Goal: Contribute content: Add original content to the website for others to see

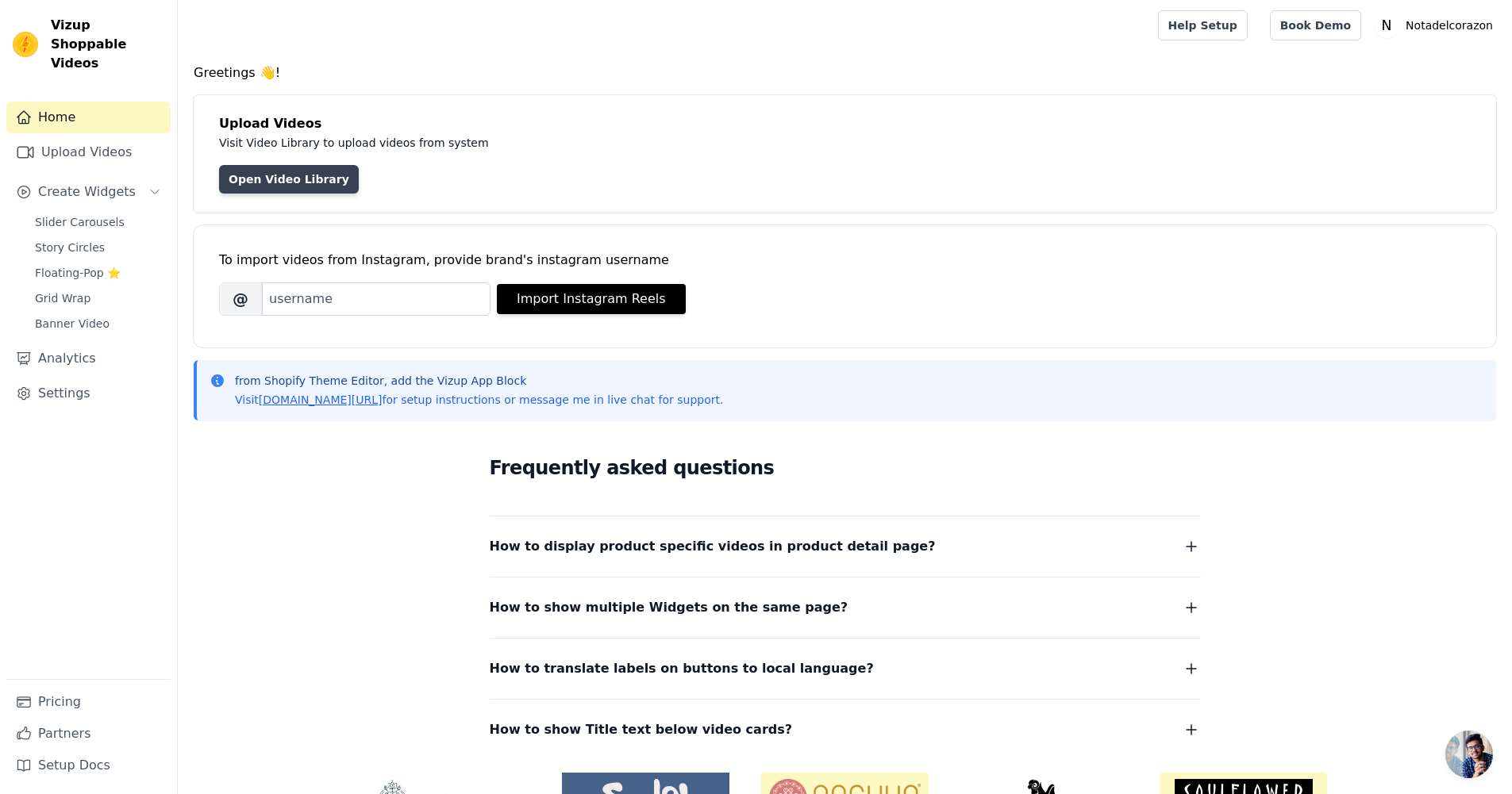
click at [303, 175] on link "Open Video Library" at bounding box center [289, 178] width 140 height 28
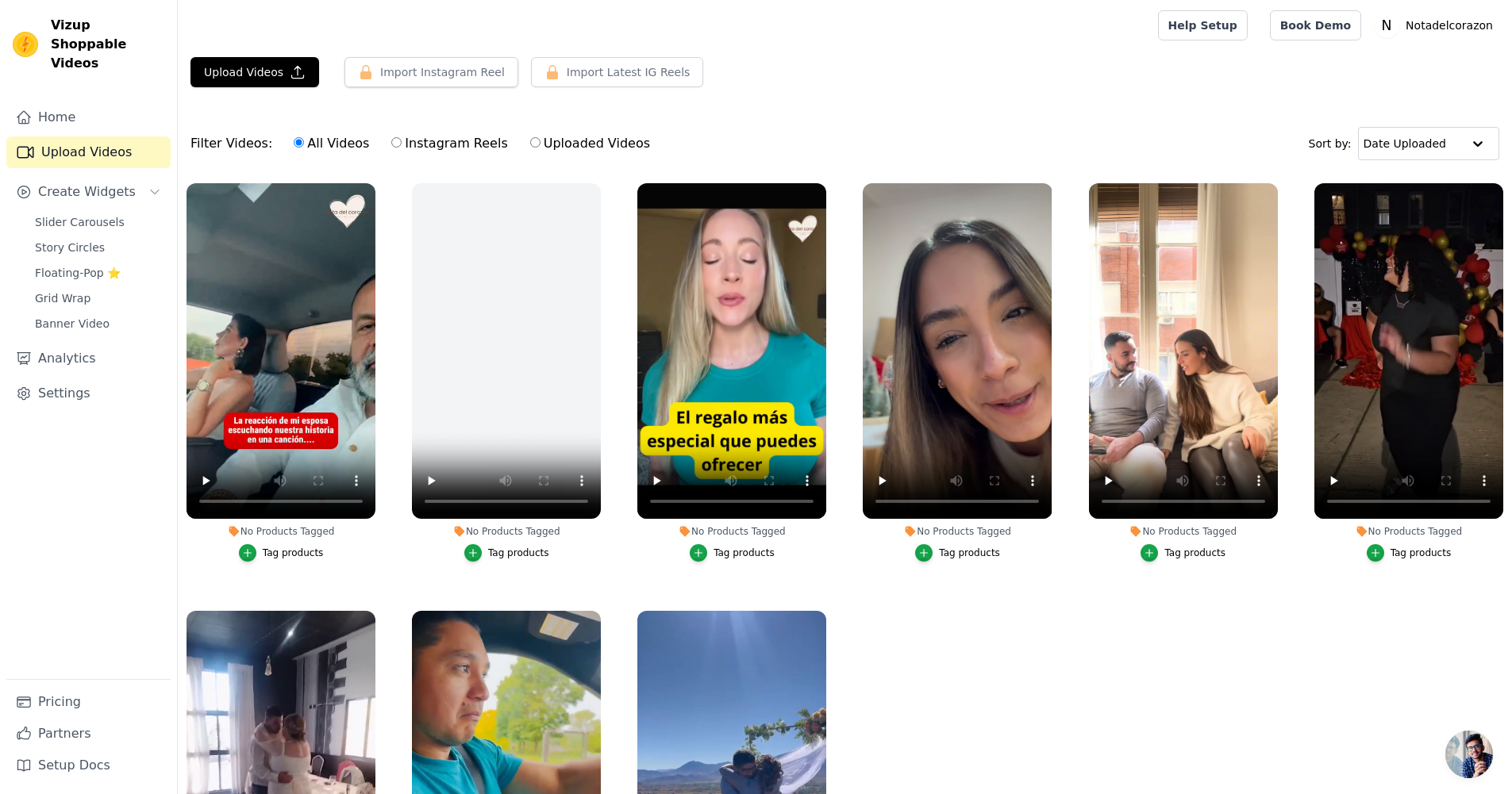
click at [530, 145] on input "Uploaded Videos" at bounding box center [535, 142] width 10 height 10
radio input "true"
click at [243, 69] on button "Upload Videos" at bounding box center [254, 72] width 128 height 30
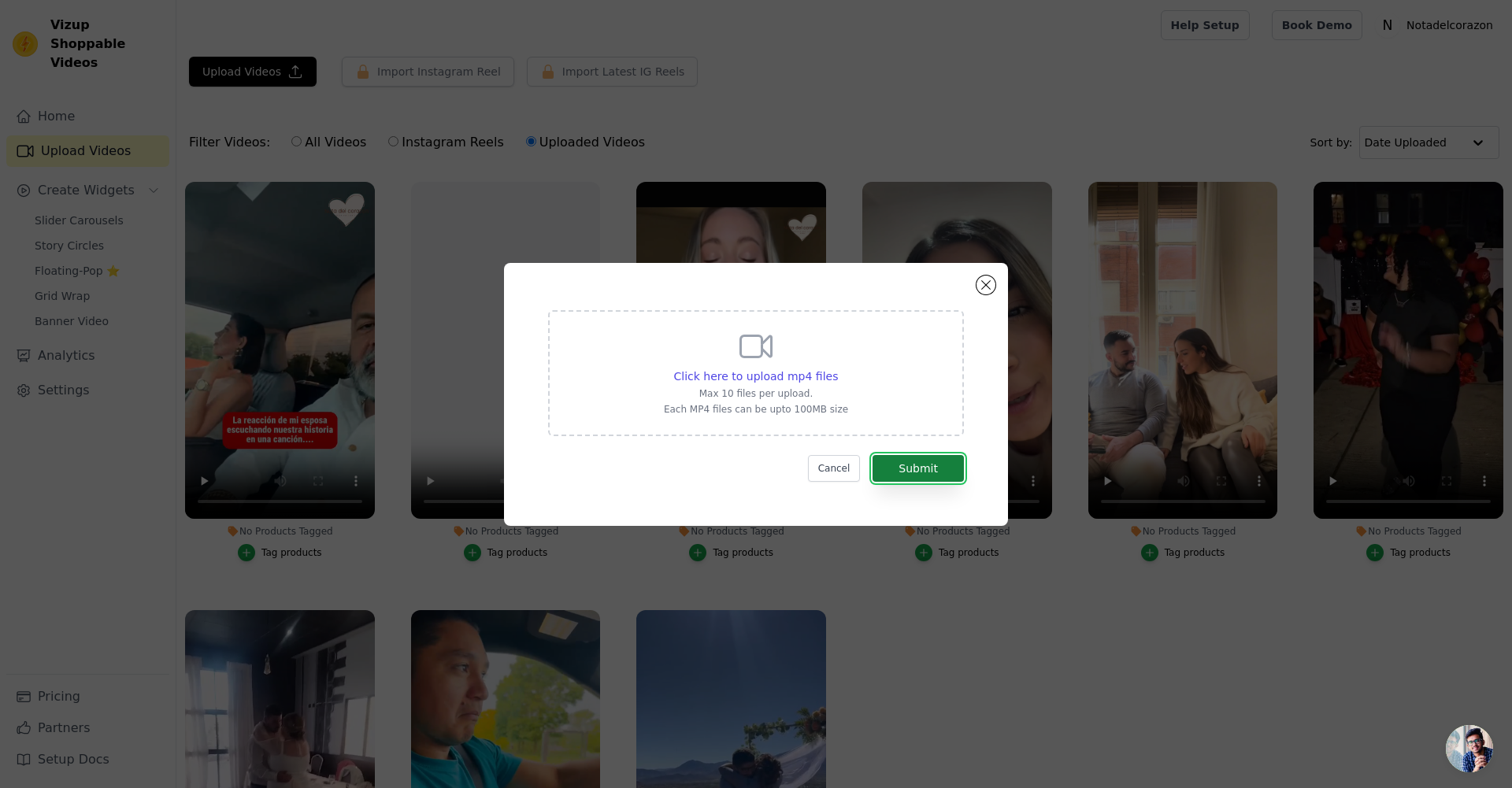
click at [903, 463] on button "Submit" at bounding box center [917, 468] width 91 height 27
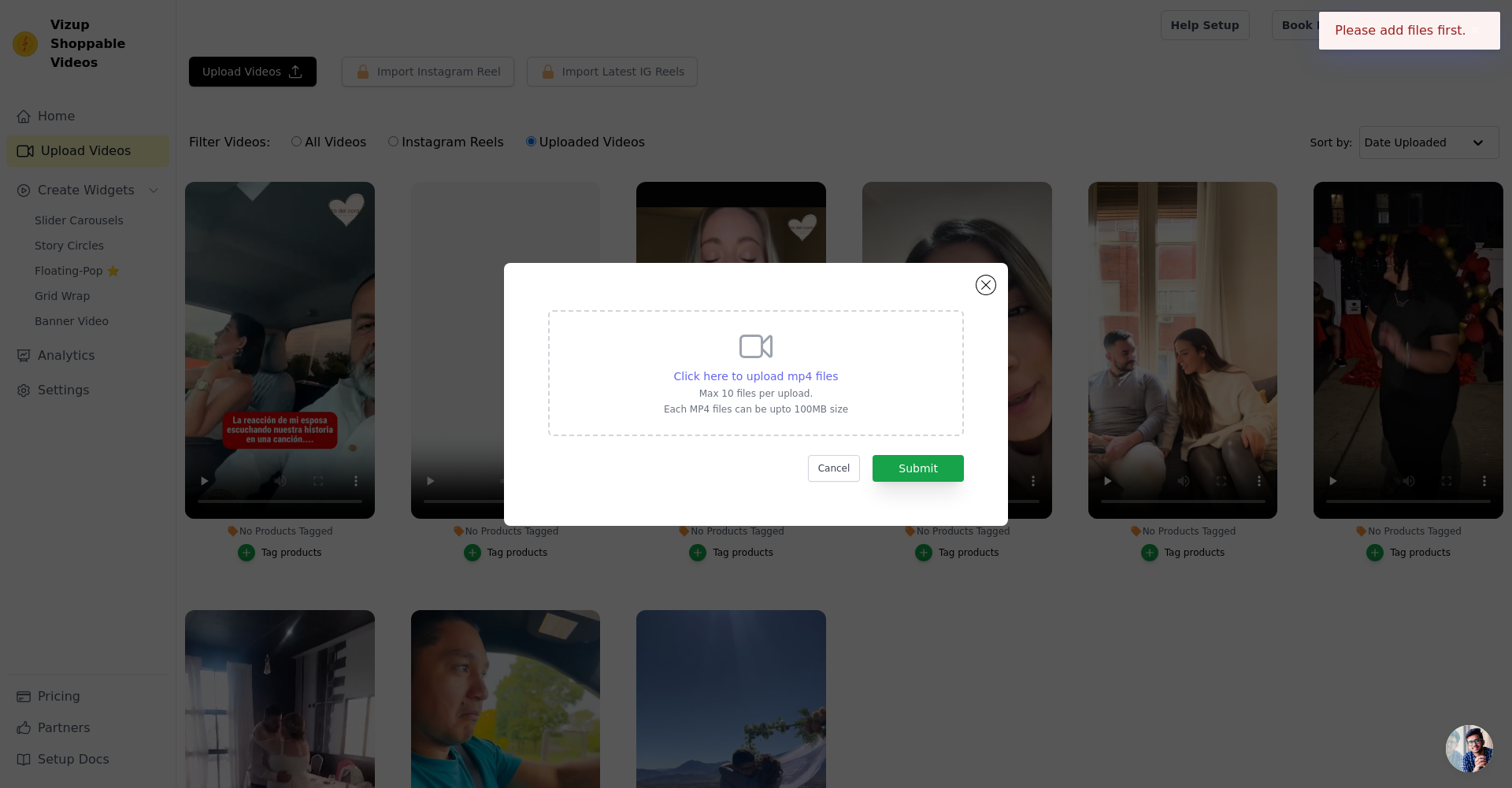
click at [795, 383] on div "Click here to upload mp4 files" at bounding box center [756, 375] width 164 height 15
click at [837, 368] on input "Click here to upload mp4 files Max 10 files per upload. Each MP4 files can be u…" at bounding box center [837, 367] width 1 height 1
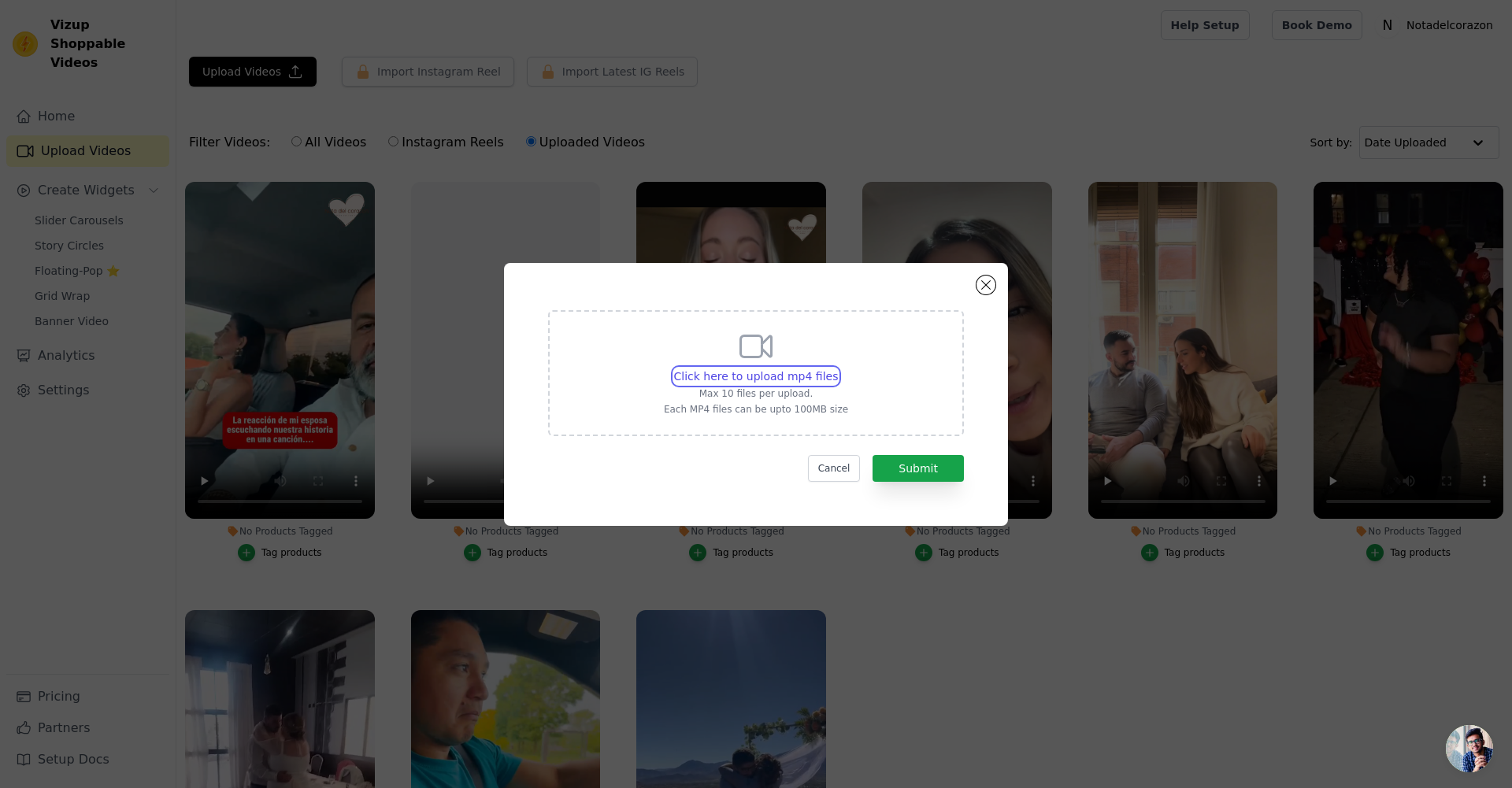
type input "C:\fakepath\mamacita.mp4"
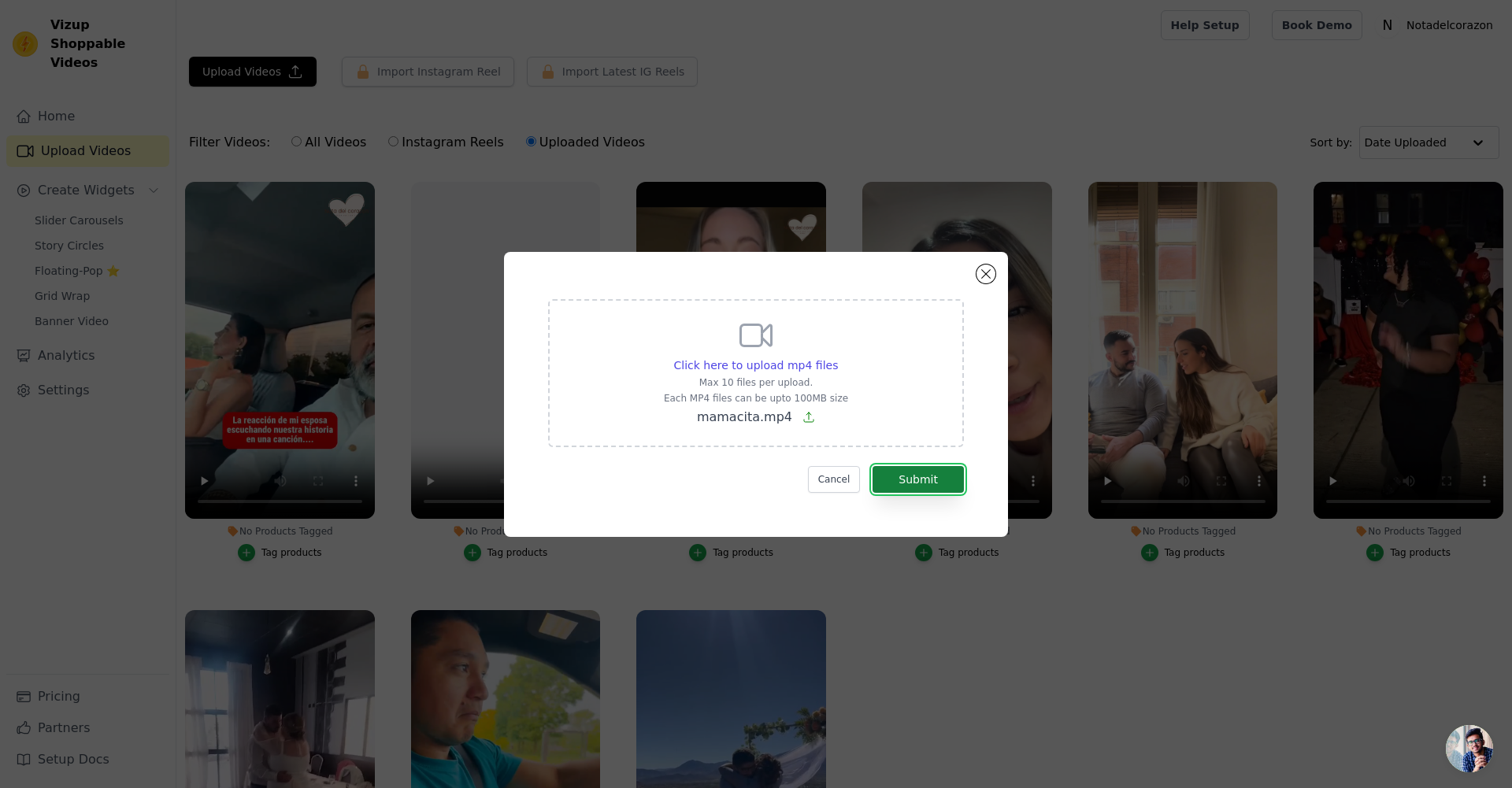
click at [921, 477] on button "Submit" at bounding box center [917, 479] width 91 height 27
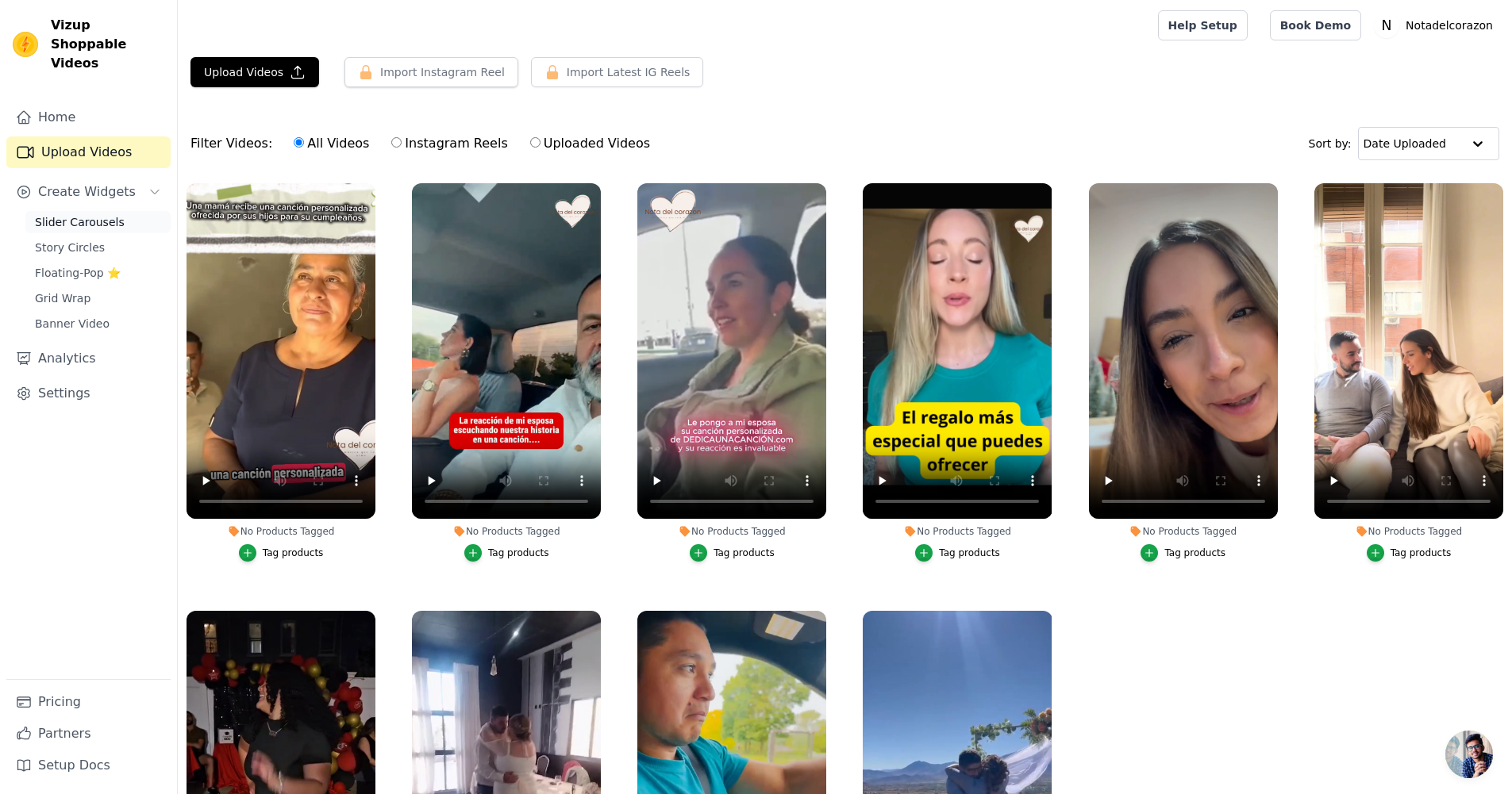
click at [103, 215] on span "Slider Carousels" at bounding box center [79, 222] width 90 height 15
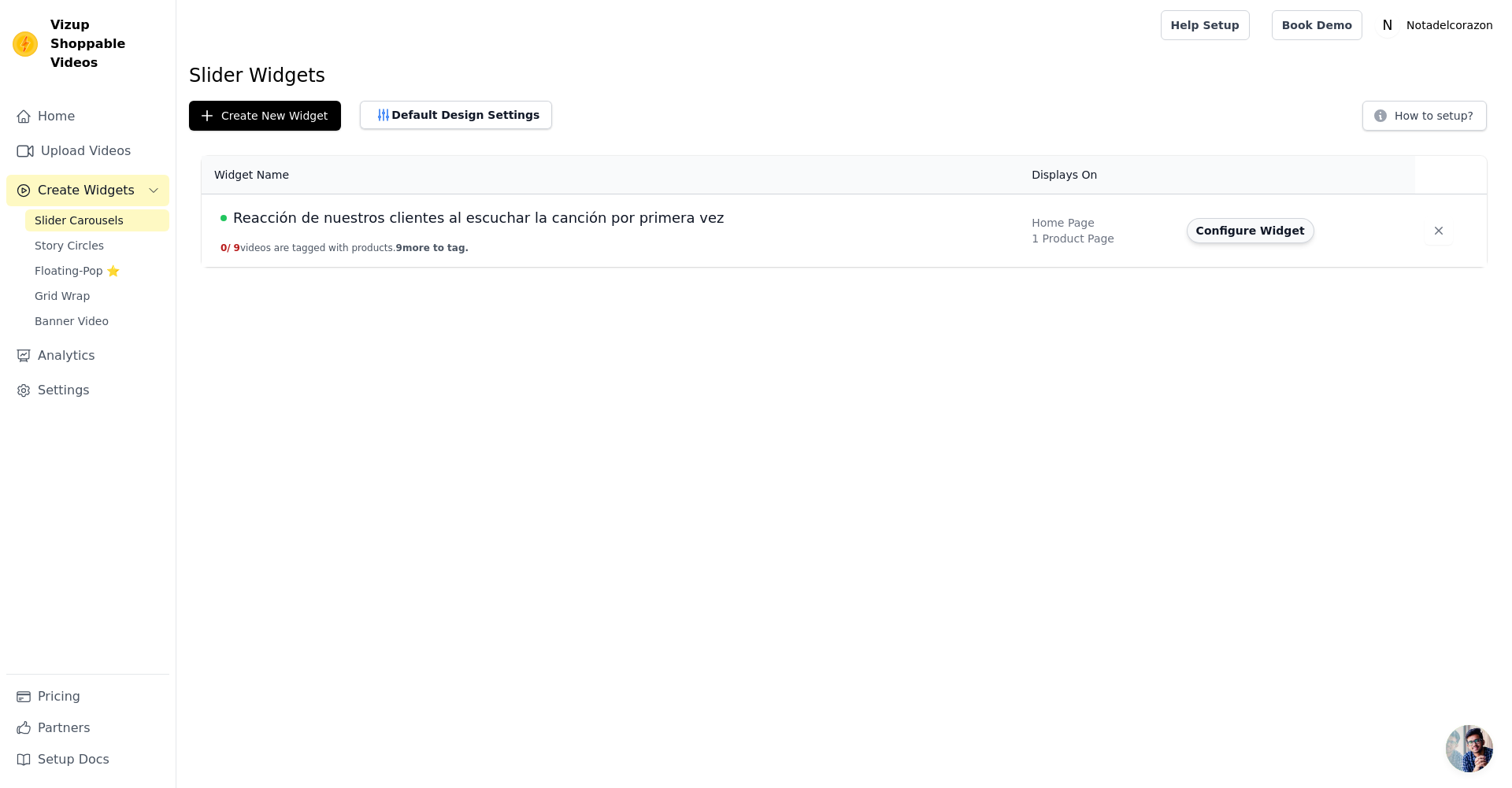
click at [1233, 237] on button "Configure Widget" at bounding box center [1249, 231] width 127 height 25
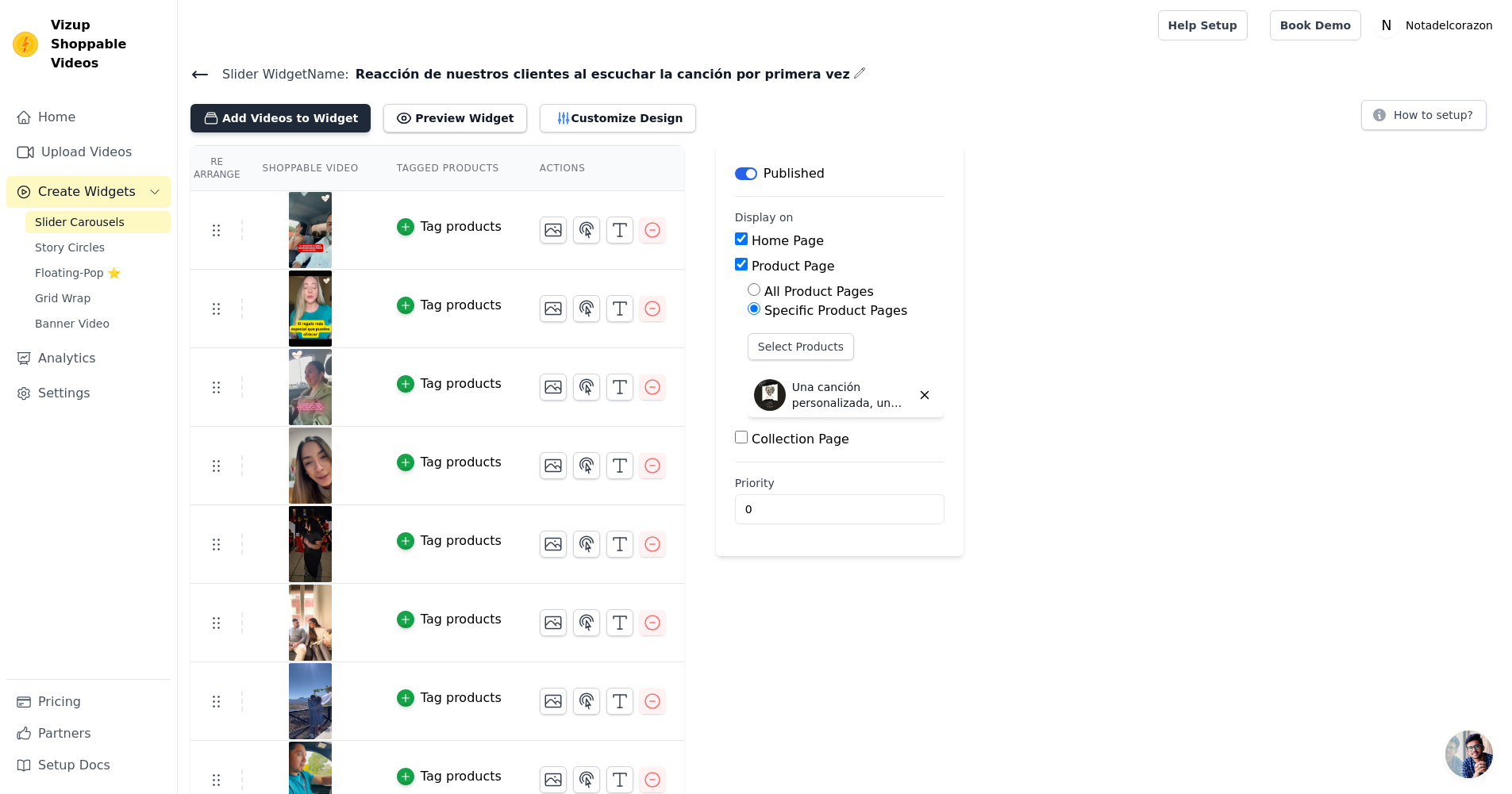
click at [311, 116] on button "Add Videos to Widget" at bounding box center [280, 117] width 180 height 28
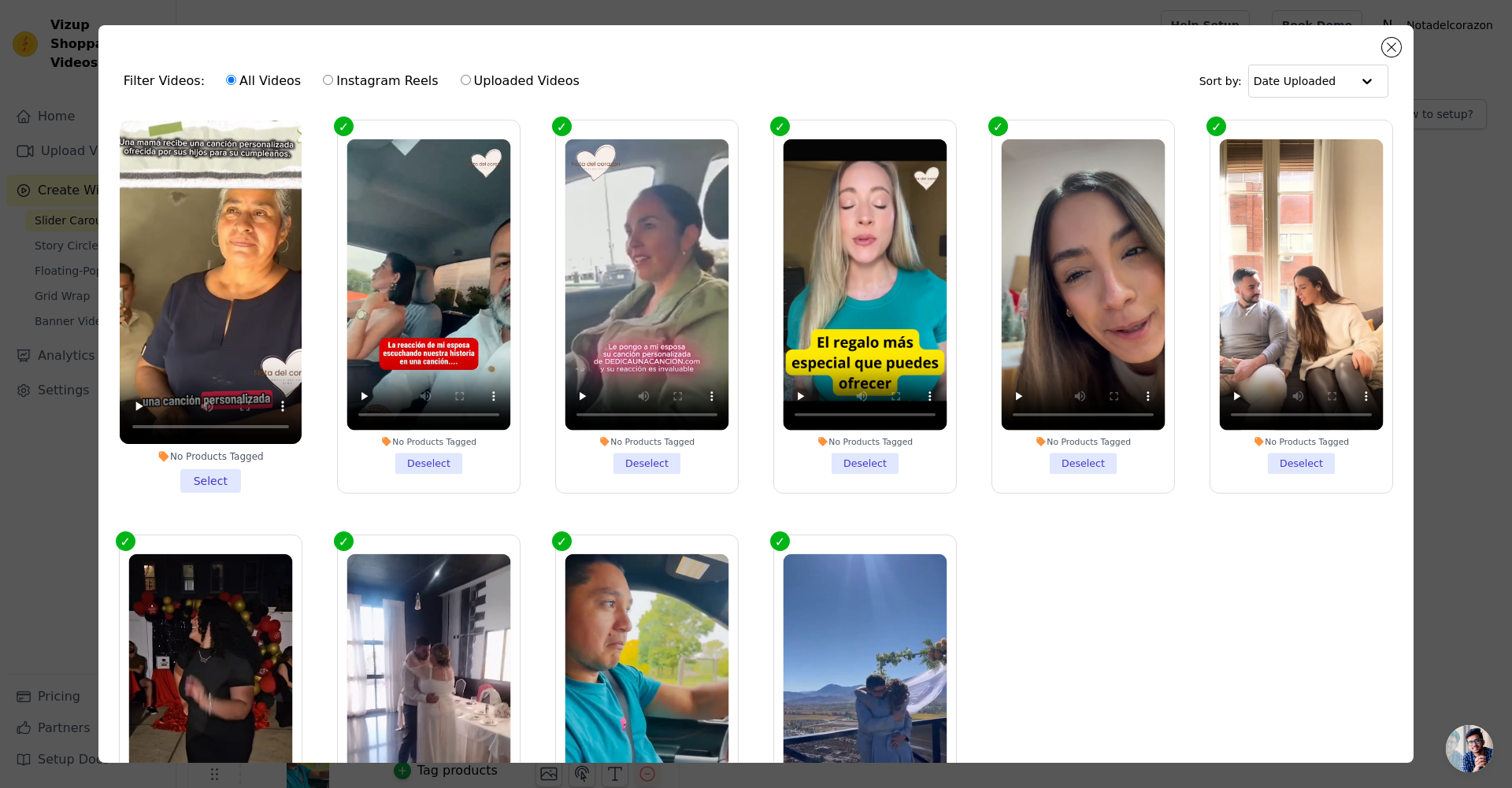
click at [227, 475] on li "No Products Tagged Select" at bounding box center [210, 306] width 181 height 373
click at [0, 0] on input "No Products Tagged Select" at bounding box center [0, 0] width 0 height 0
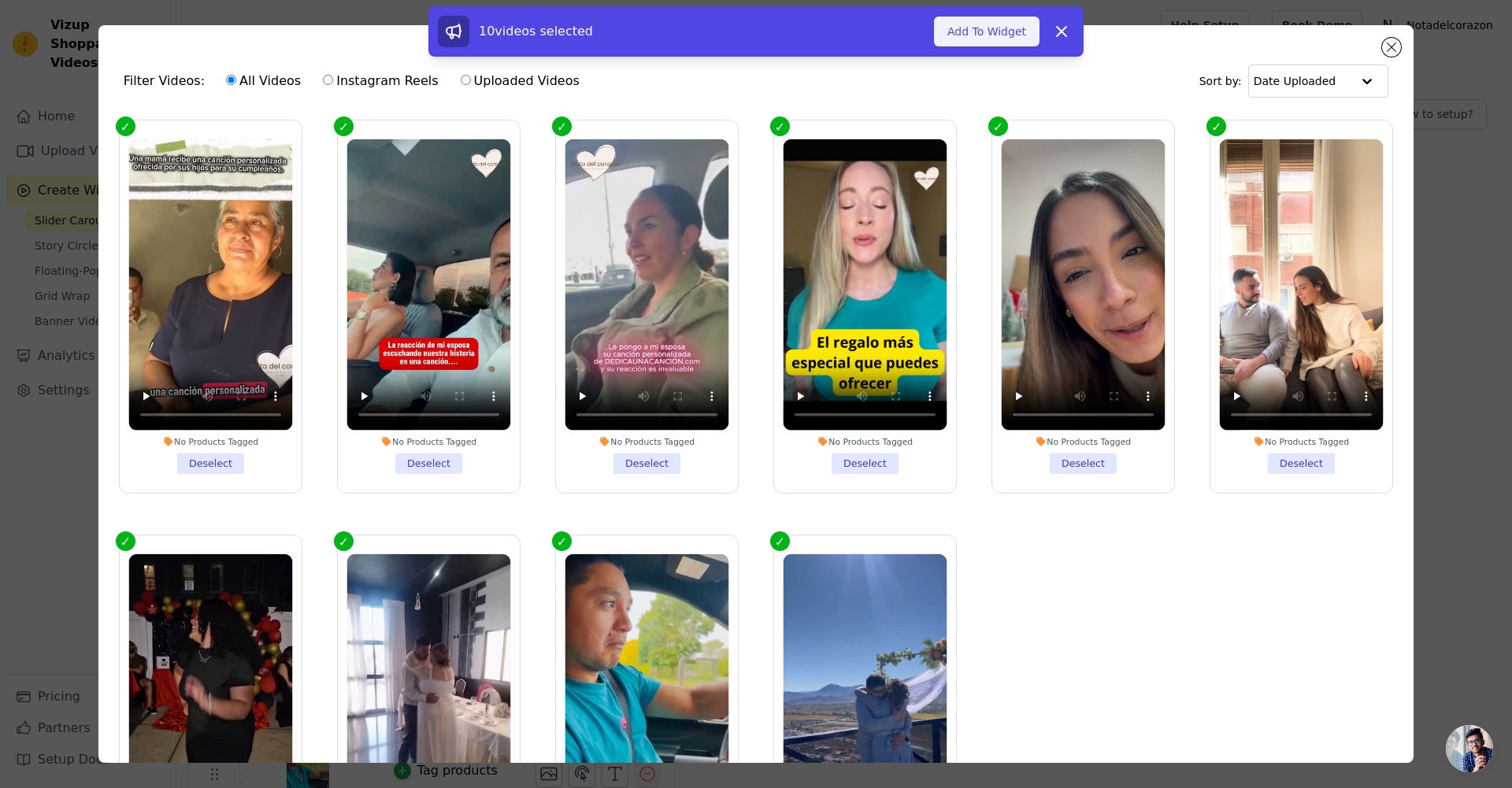
click at [998, 40] on button "Add To Widget" at bounding box center [986, 31] width 106 height 30
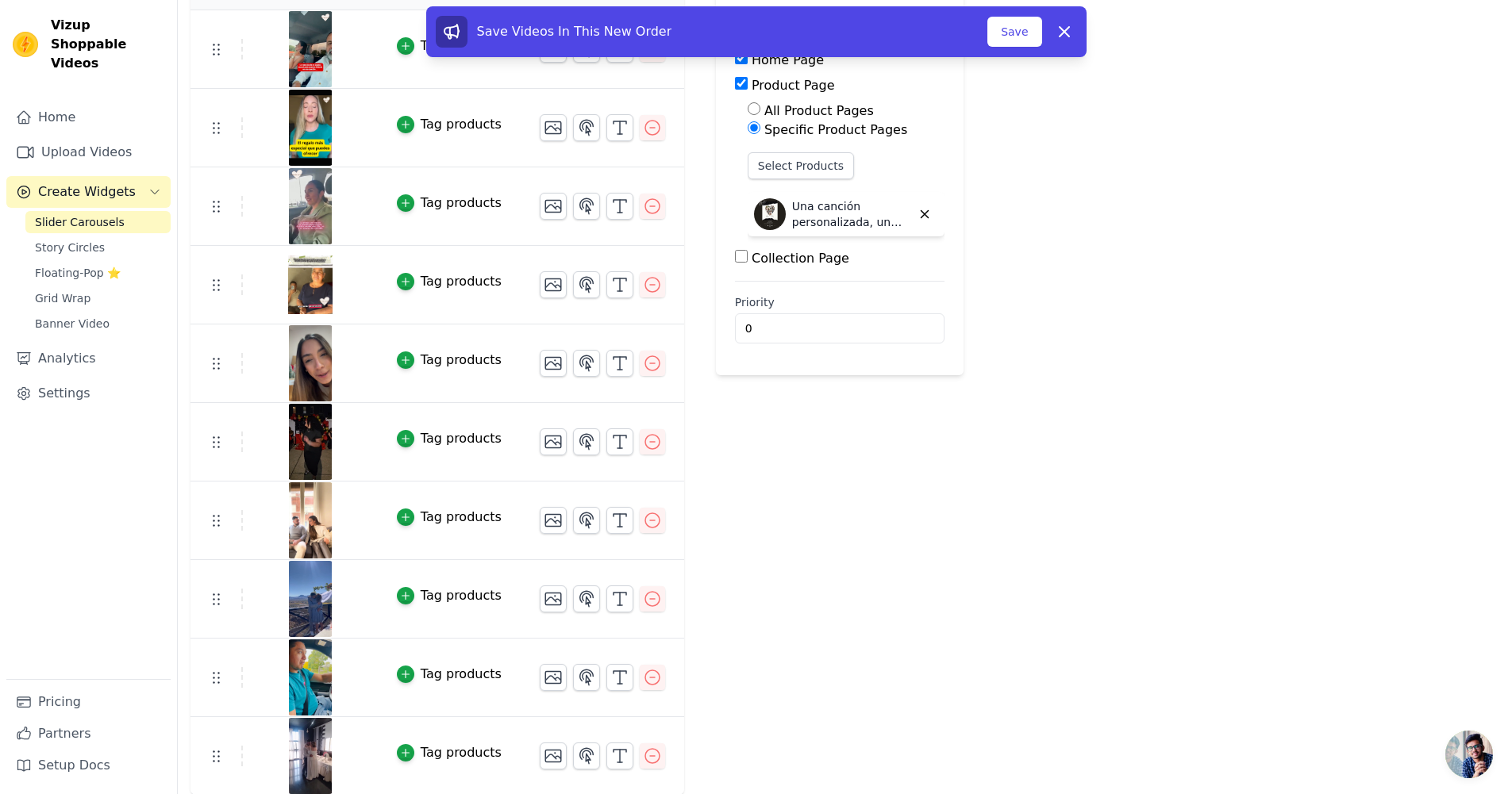
scroll to position [182, 0]
click at [307, 675] on img at bounding box center [310, 677] width 45 height 76
click at [300, 677] on img at bounding box center [310, 677] width 45 height 76
click at [307, 675] on img at bounding box center [310, 677] width 45 height 76
click at [1023, 28] on button "Save" at bounding box center [1013, 31] width 54 height 30
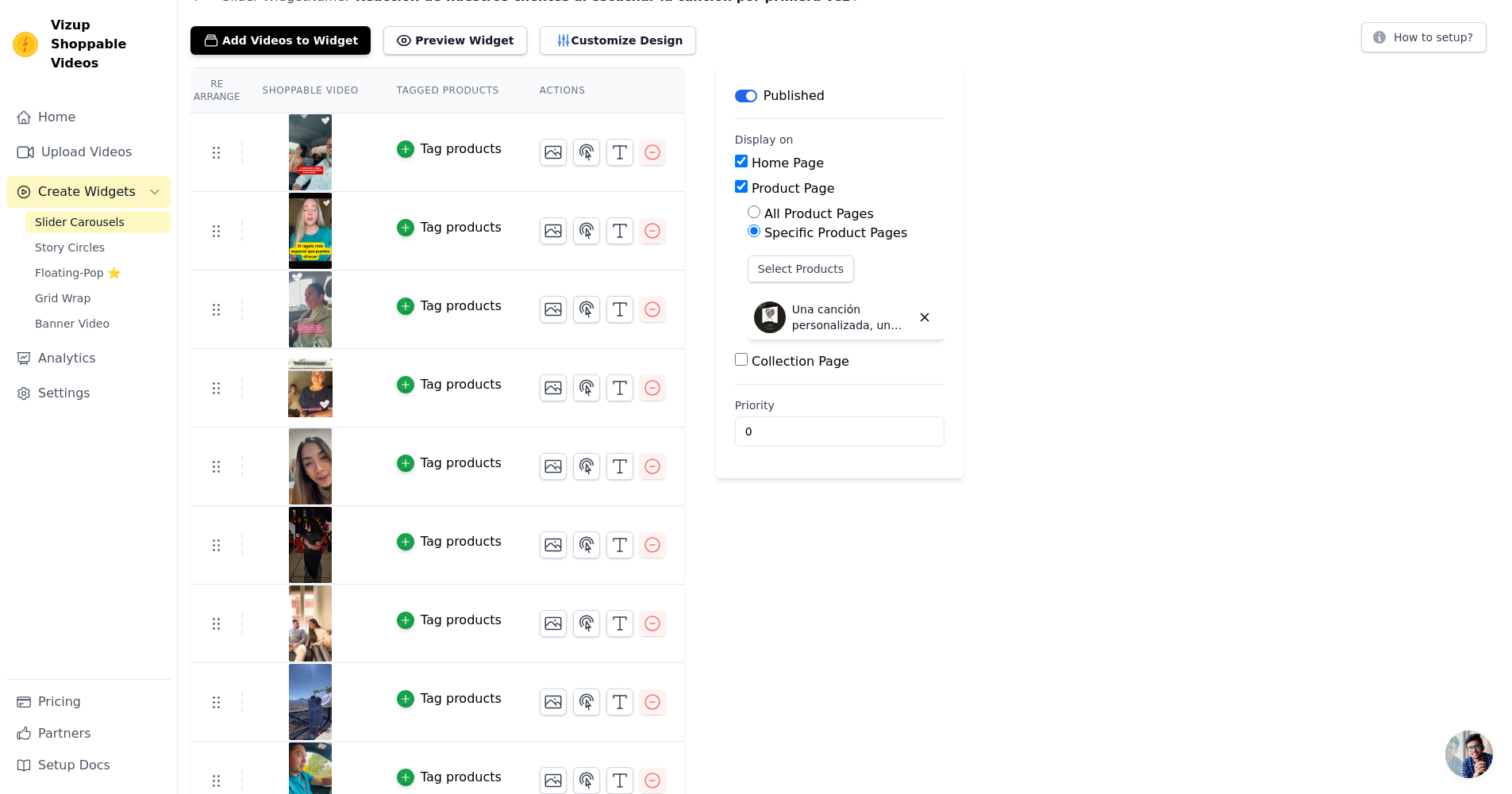
scroll to position [15, 0]
